Goal: Browse casually

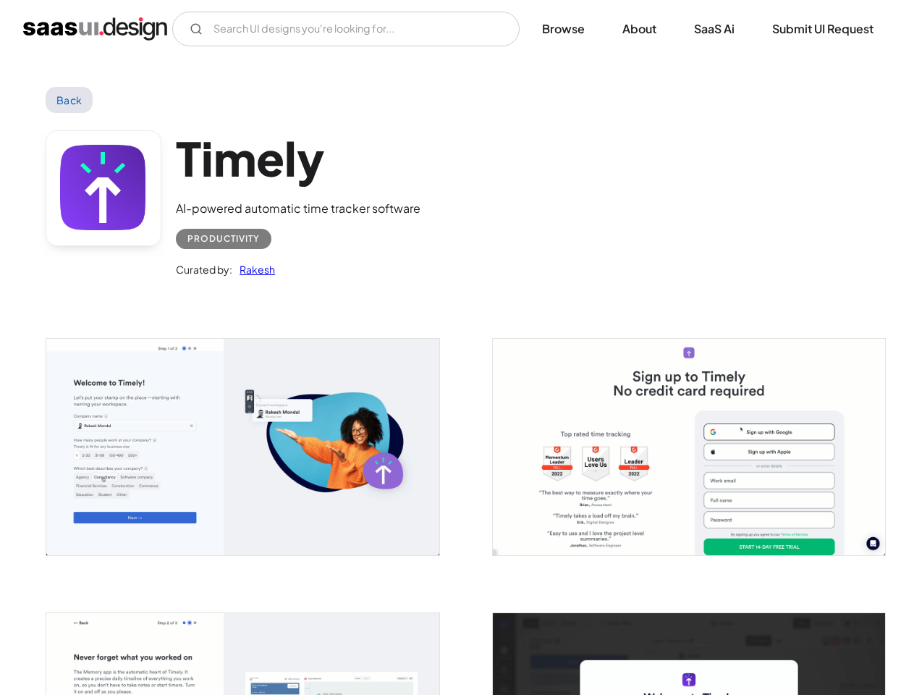
click at [242, 446] on img "open lightbox" at bounding box center [242, 447] width 392 height 216
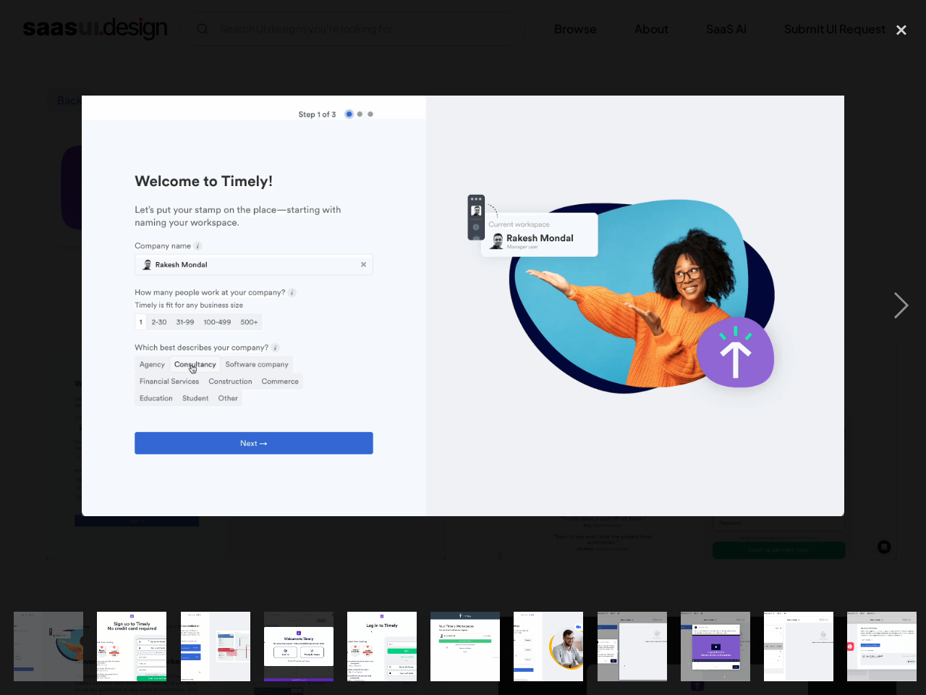
click at [689, 446] on img at bounding box center [463, 306] width 762 height 420
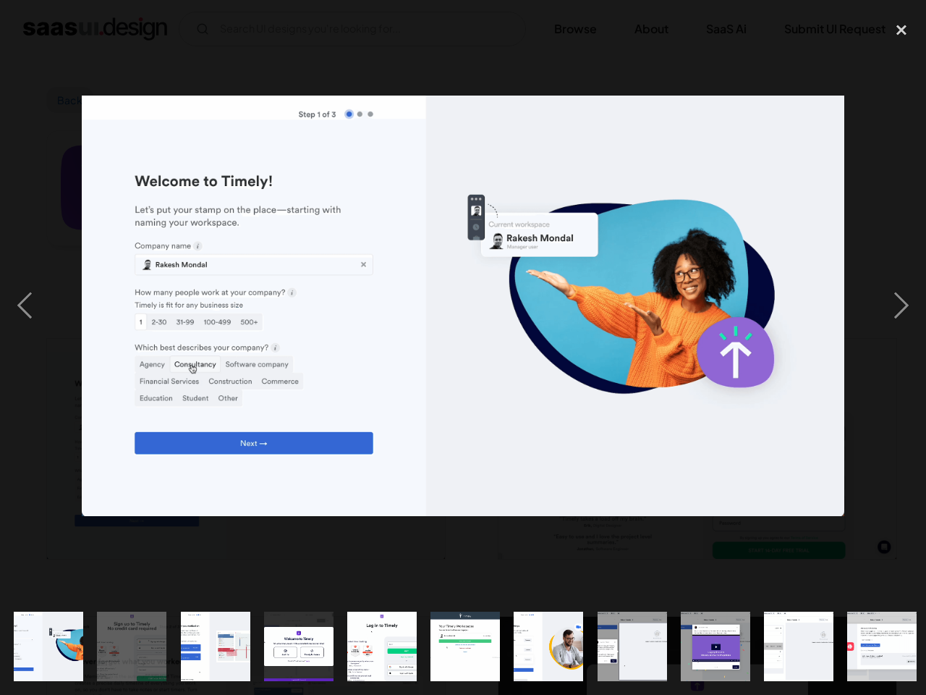
click at [242, 653] on img "show item 3 of 25" at bounding box center [216, 645] width 126 height 69
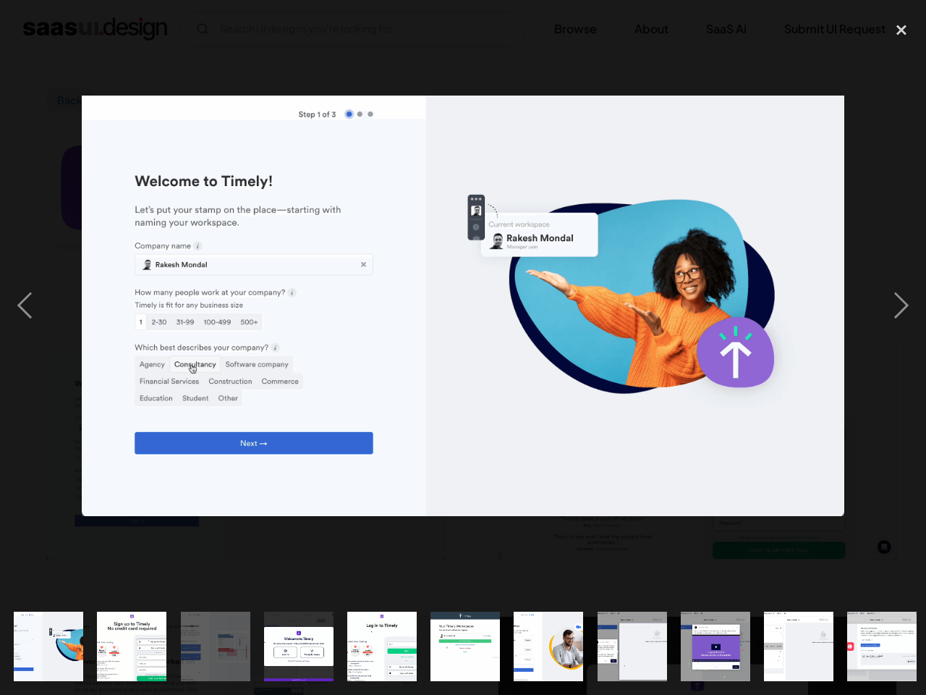
click at [689, 653] on img "show item 9 of 25" at bounding box center [716, 645] width 126 height 69
